Goal: Check status: Check status

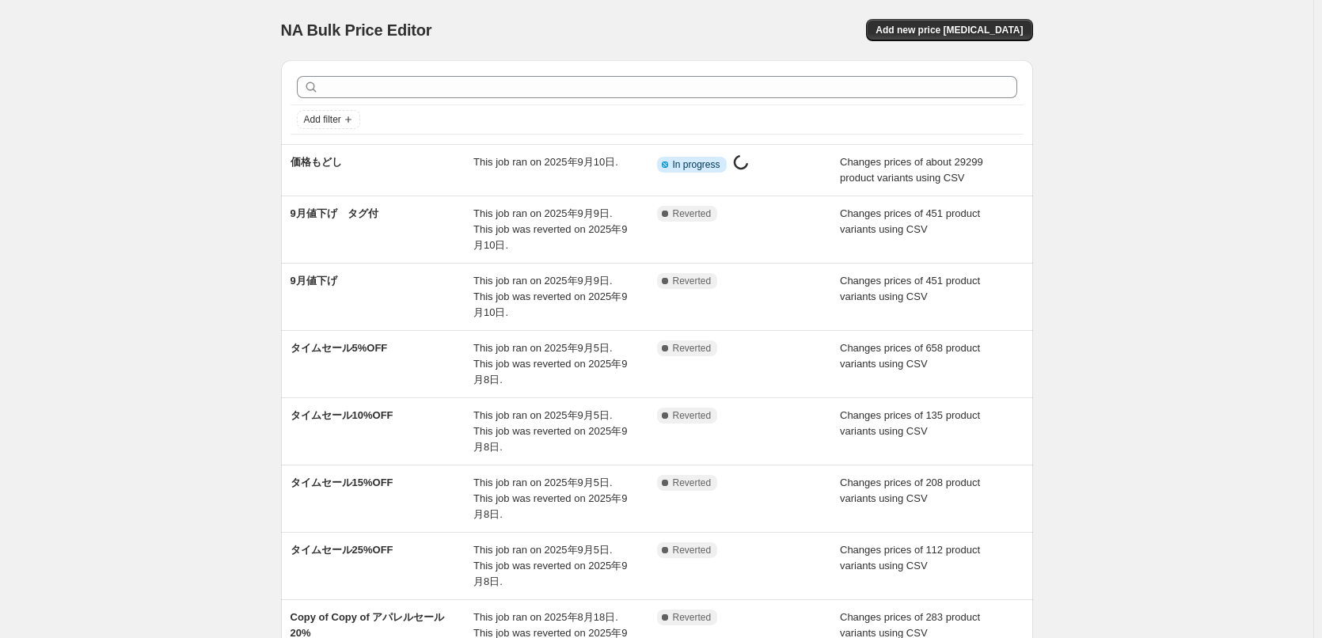
click at [101, 55] on div "NA Bulk Price Editor. This page is ready NA Bulk Price Editor Add new price [ME…" at bounding box center [656, 479] width 1313 height 958
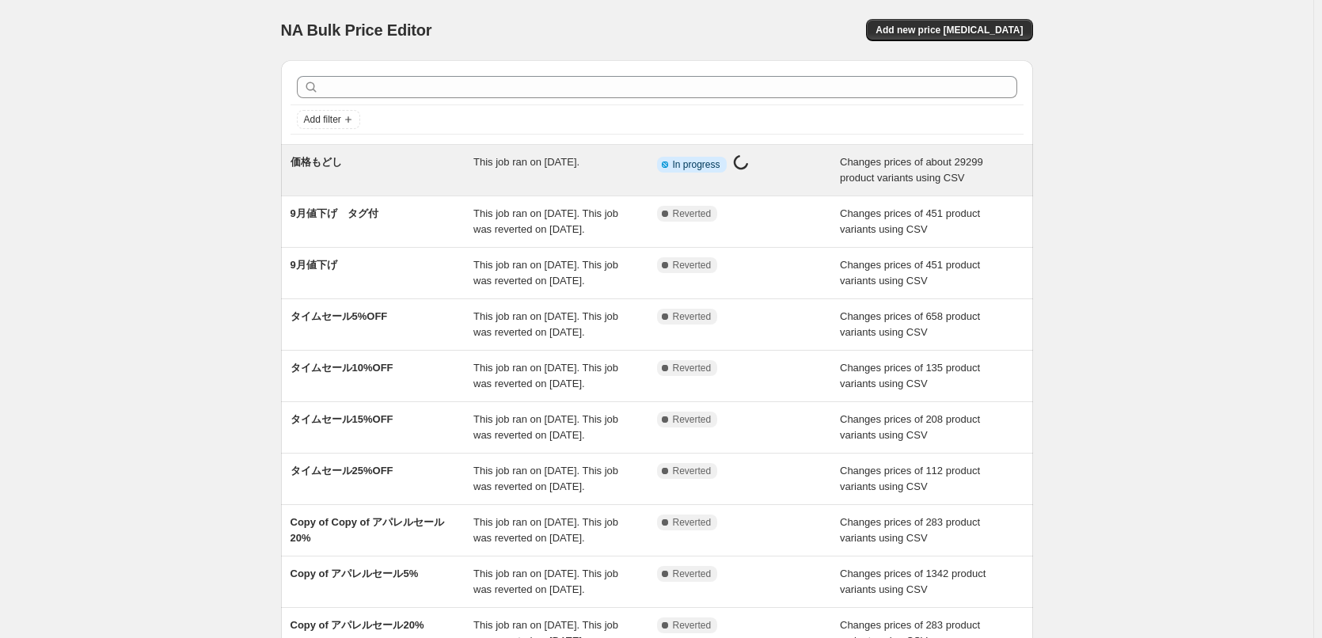
click at [561, 179] on div "This job ran on [DATE]." at bounding box center [565, 170] width 184 height 32
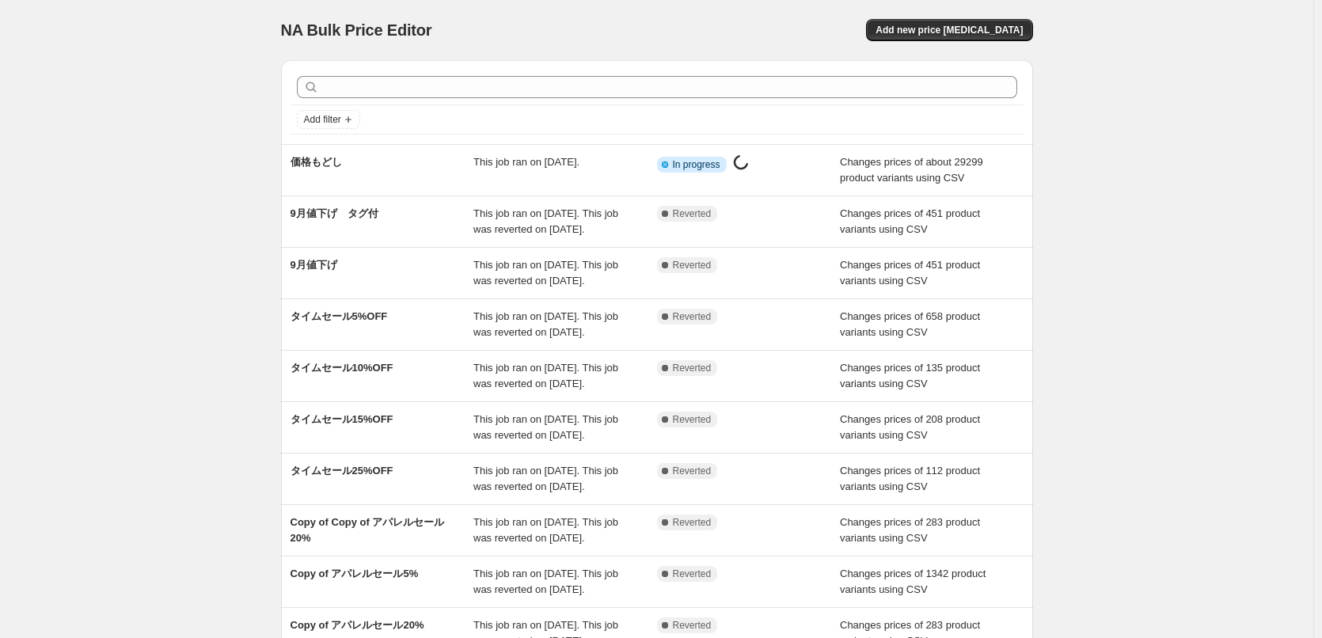
click at [1157, 143] on div "NA Bulk Price Editor. This page is ready NA Bulk Price Editor Add new price [ME…" at bounding box center [656, 407] width 1313 height 815
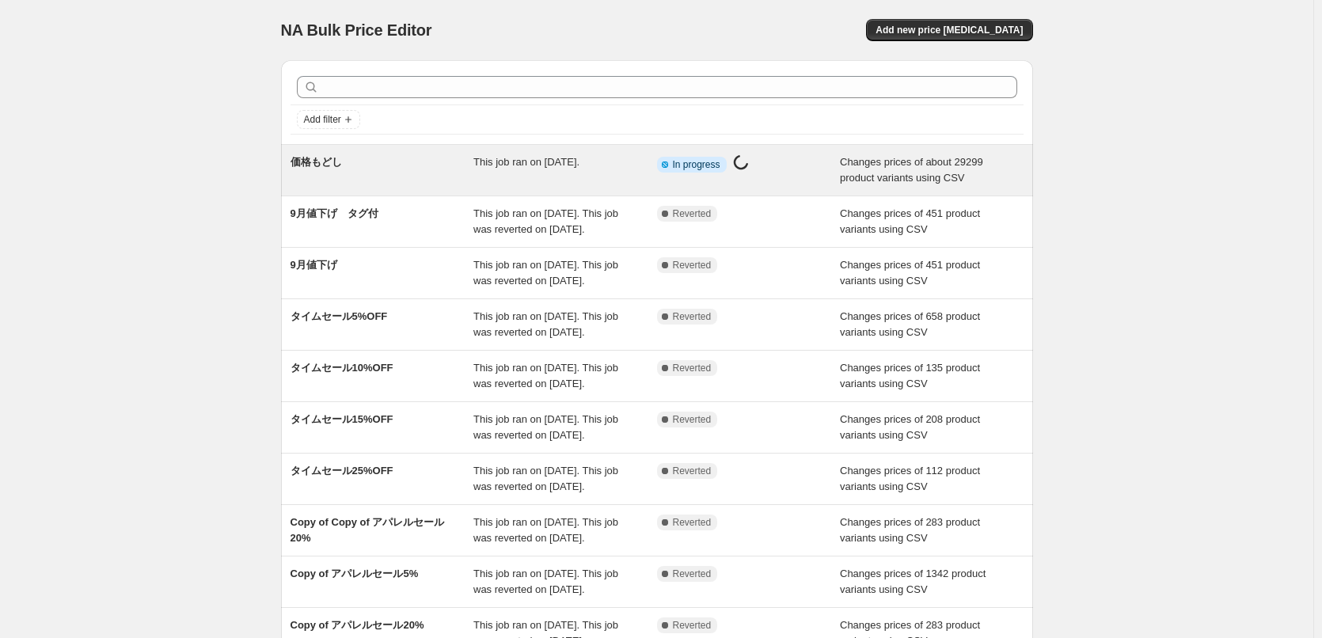
click at [409, 173] on div "価格もどし" at bounding box center [382, 170] width 184 height 32
click at [416, 165] on div "価格もどし" at bounding box center [382, 170] width 184 height 32
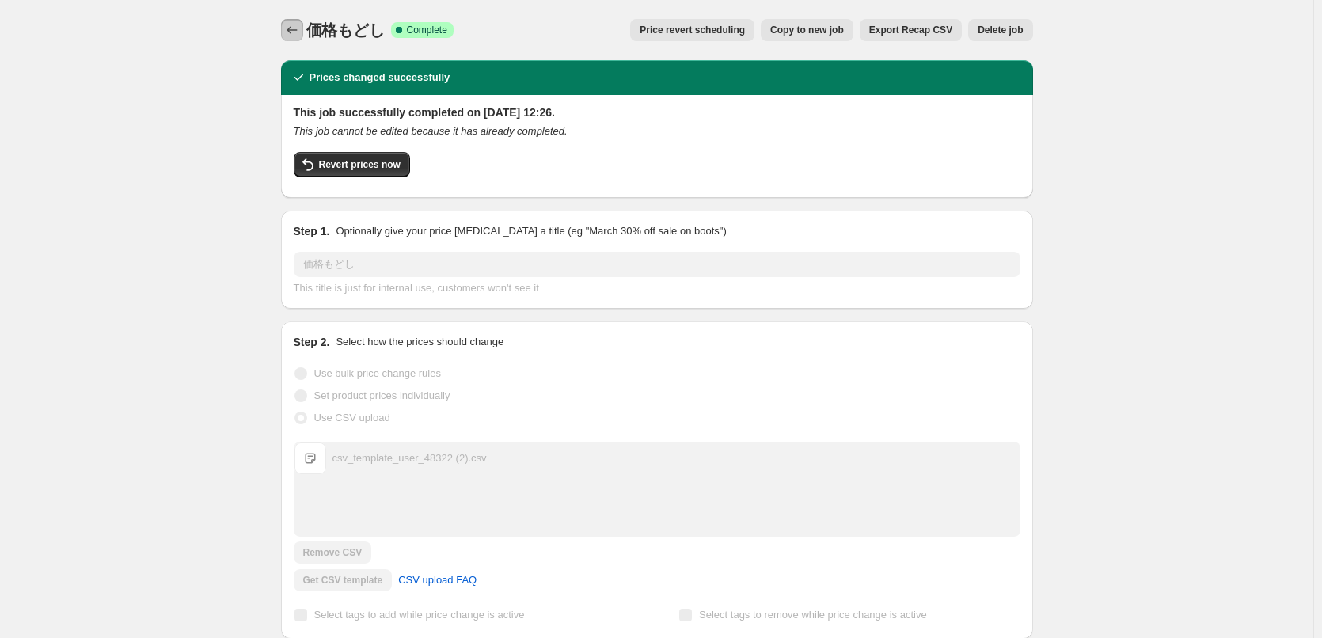
click at [303, 32] on button "Price change jobs" at bounding box center [292, 30] width 22 height 22
